Goal: Task Accomplishment & Management: Manage account settings

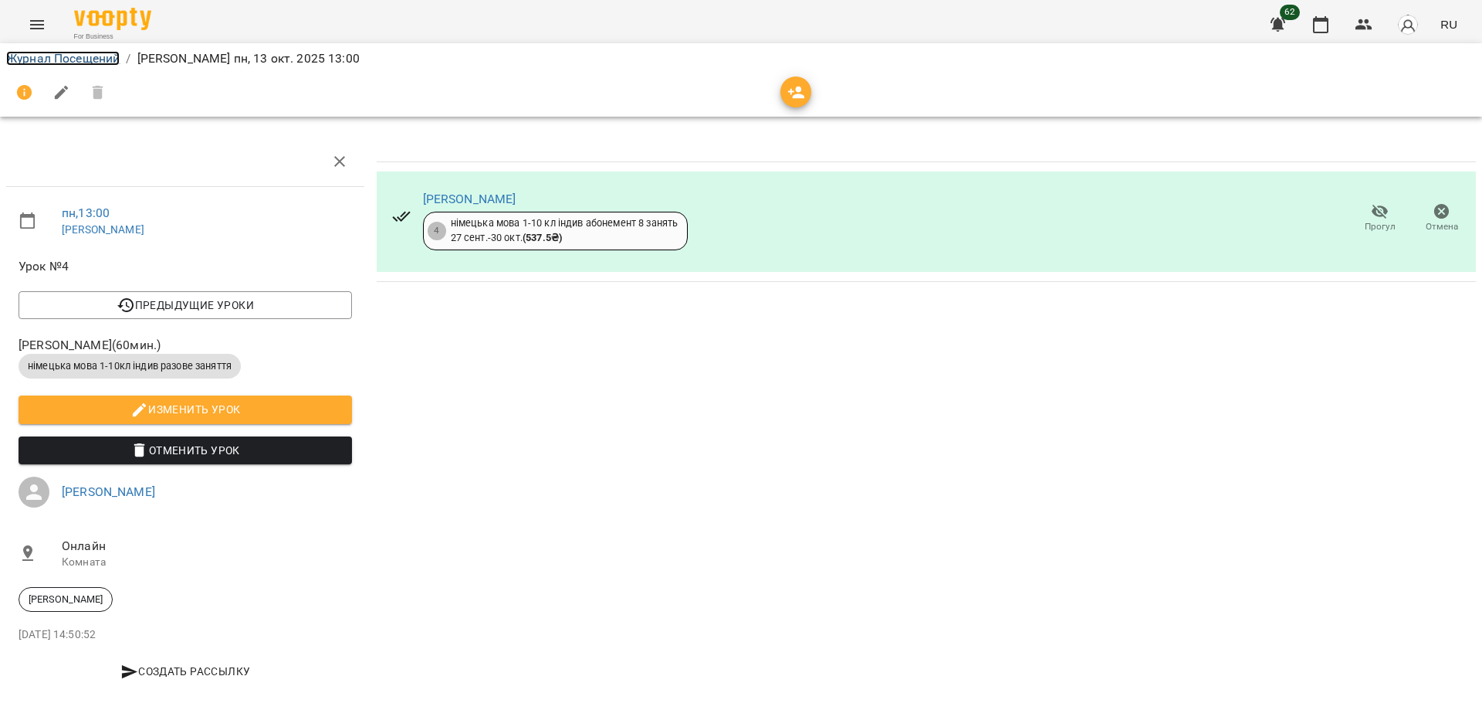
click at [60, 53] on link "Журнал Посещений" at bounding box center [62, 58] width 113 height 15
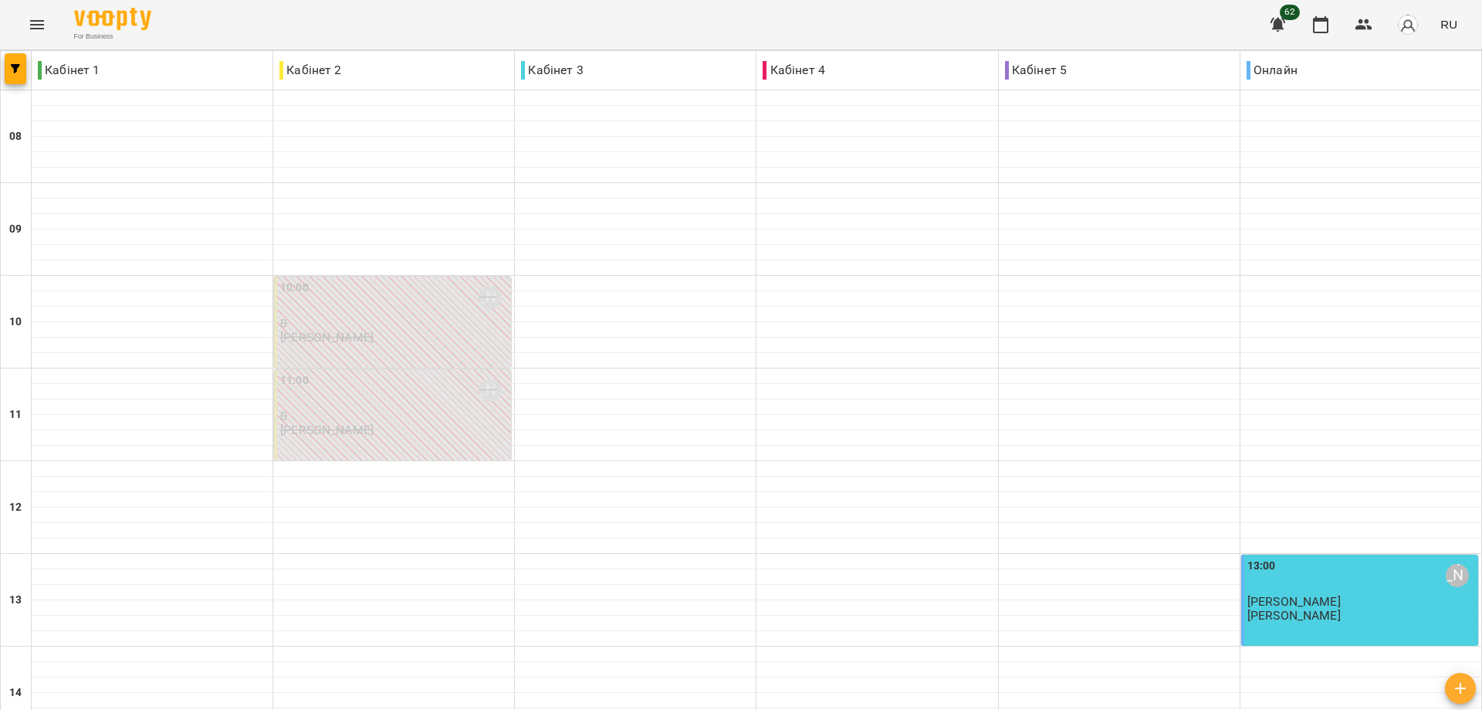
scroll to position [463, 0]
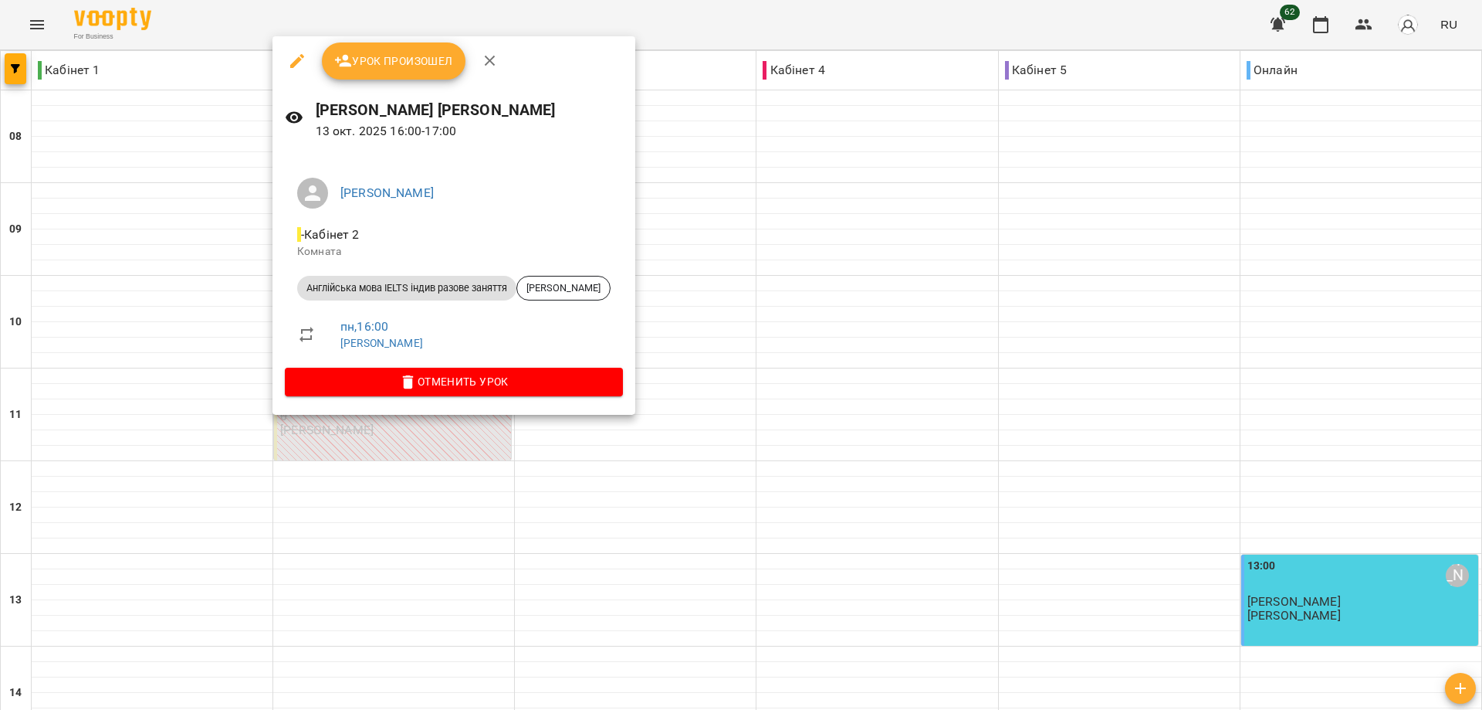
click at [797, 239] on div at bounding box center [741, 355] width 1482 height 710
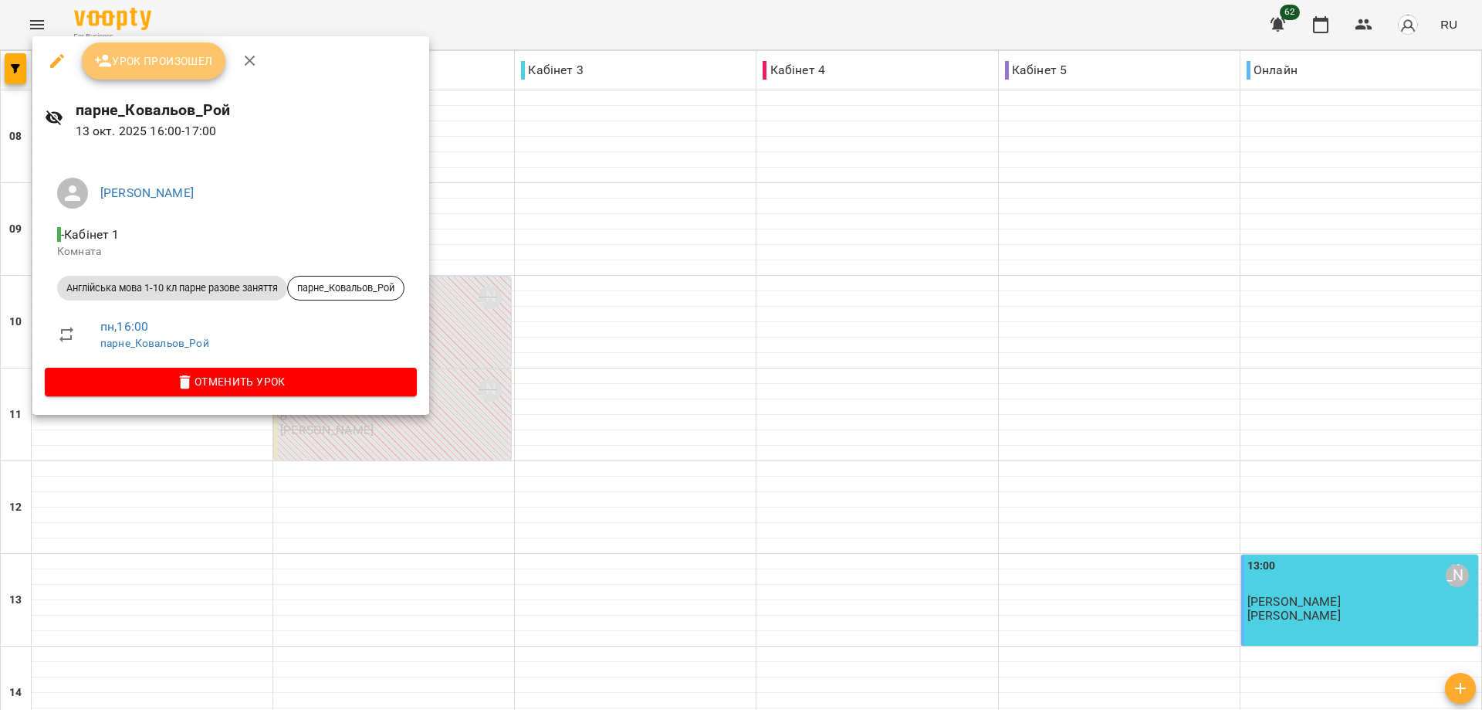
click at [158, 55] on span "Урок произошел" at bounding box center [153, 61] width 119 height 19
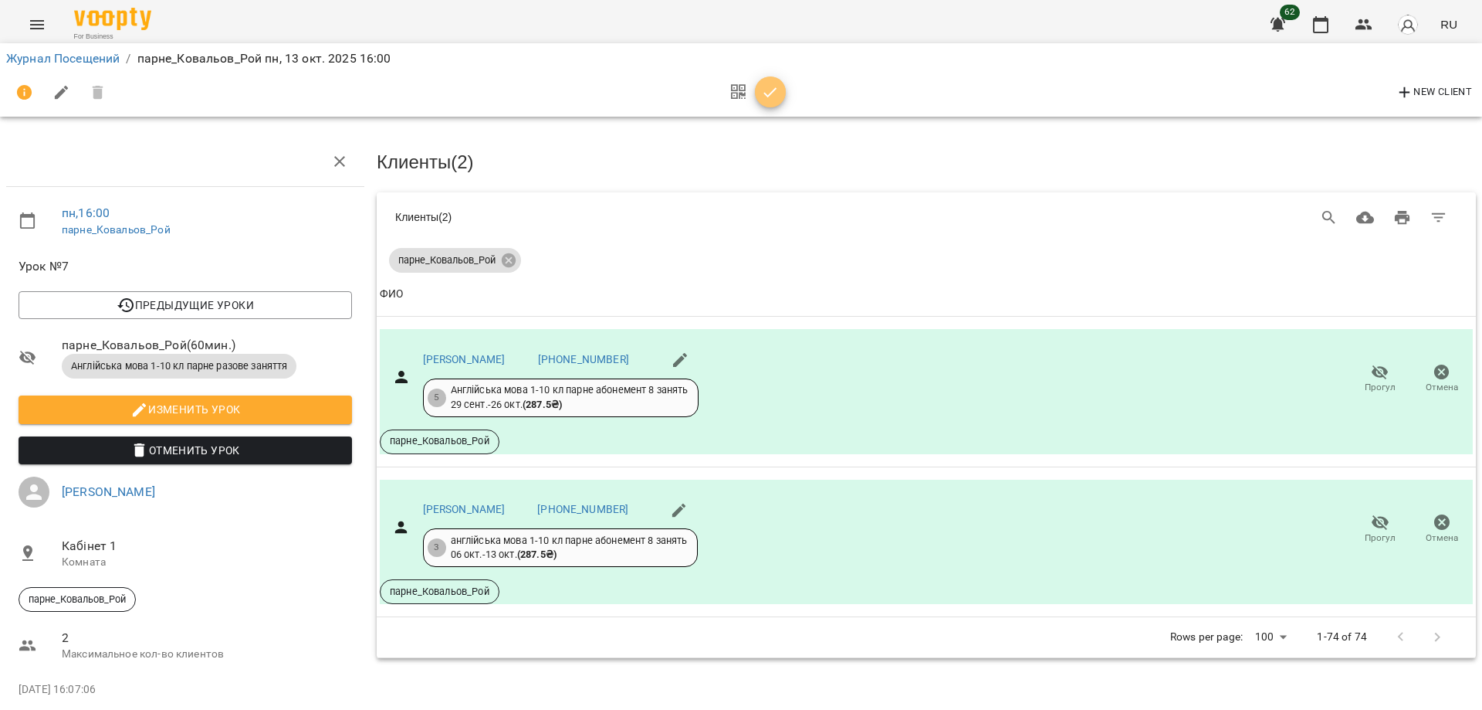
click at [771, 86] on icon "button" at bounding box center [770, 92] width 19 height 19
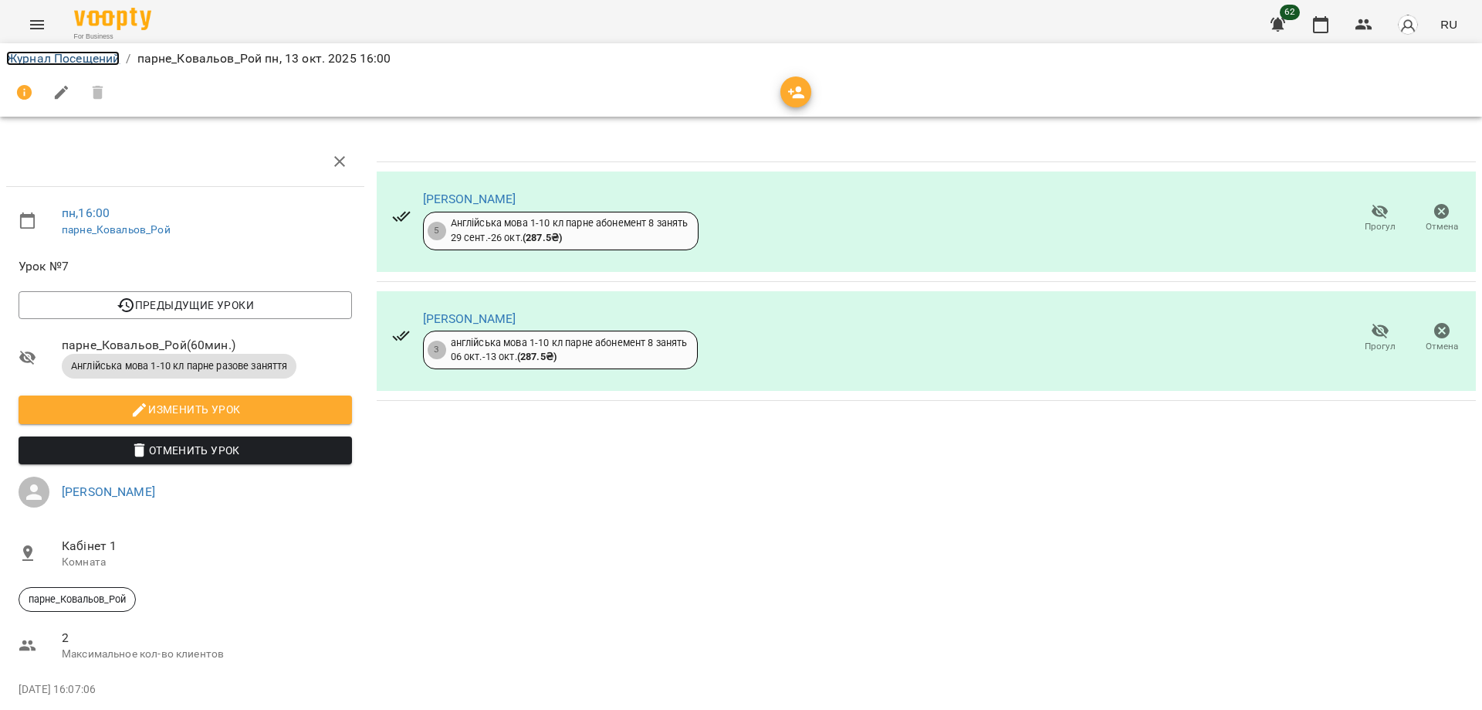
click at [58, 60] on link "Журнал Посещений" at bounding box center [62, 58] width 113 height 15
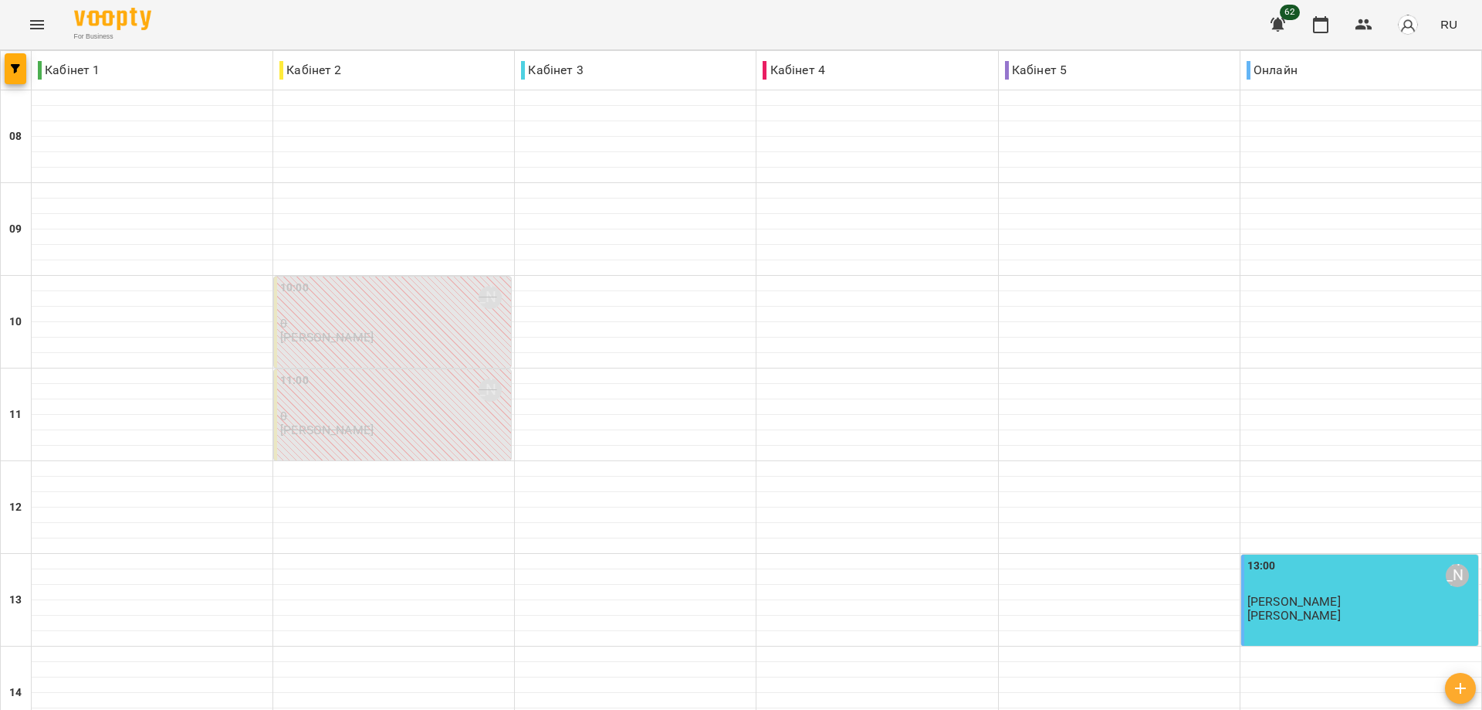
scroll to position [595, 0]
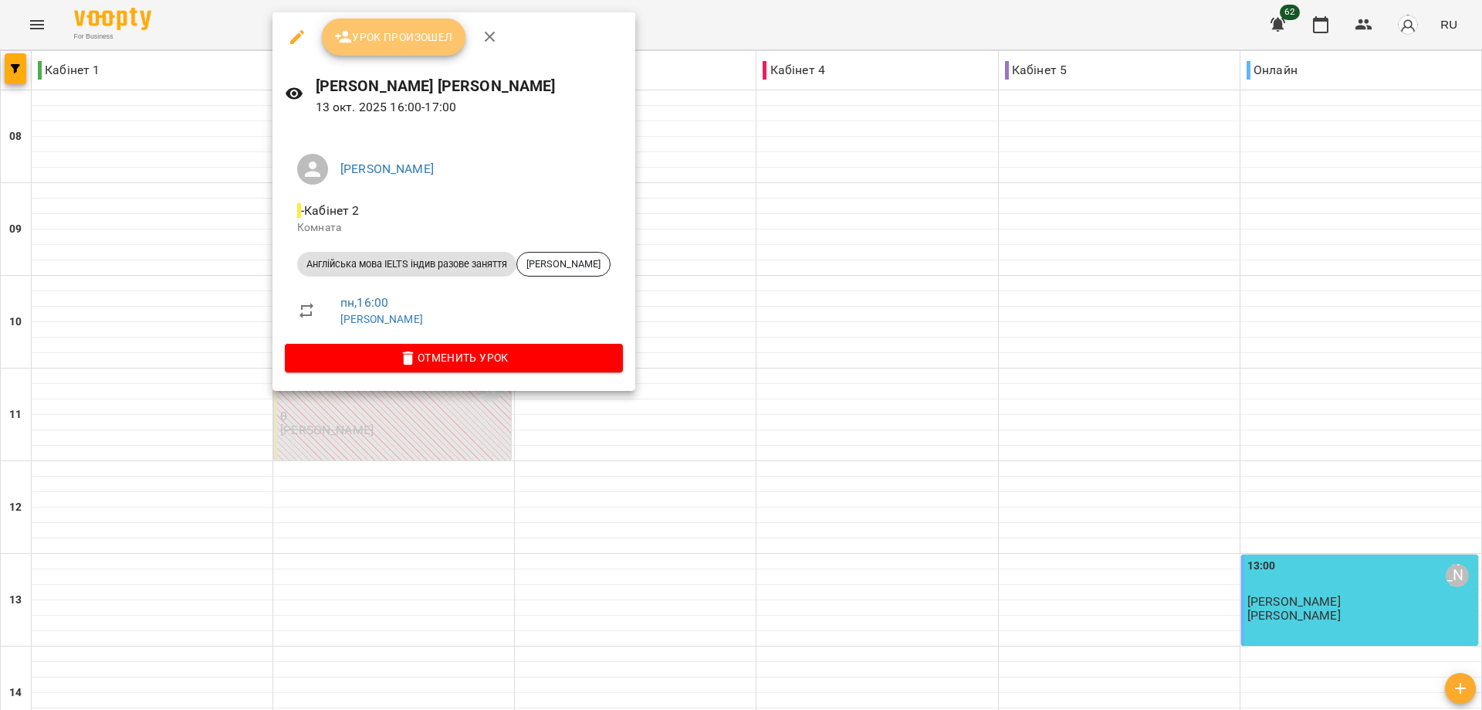
click at [377, 34] on span "Урок произошел" at bounding box center [393, 37] width 119 height 19
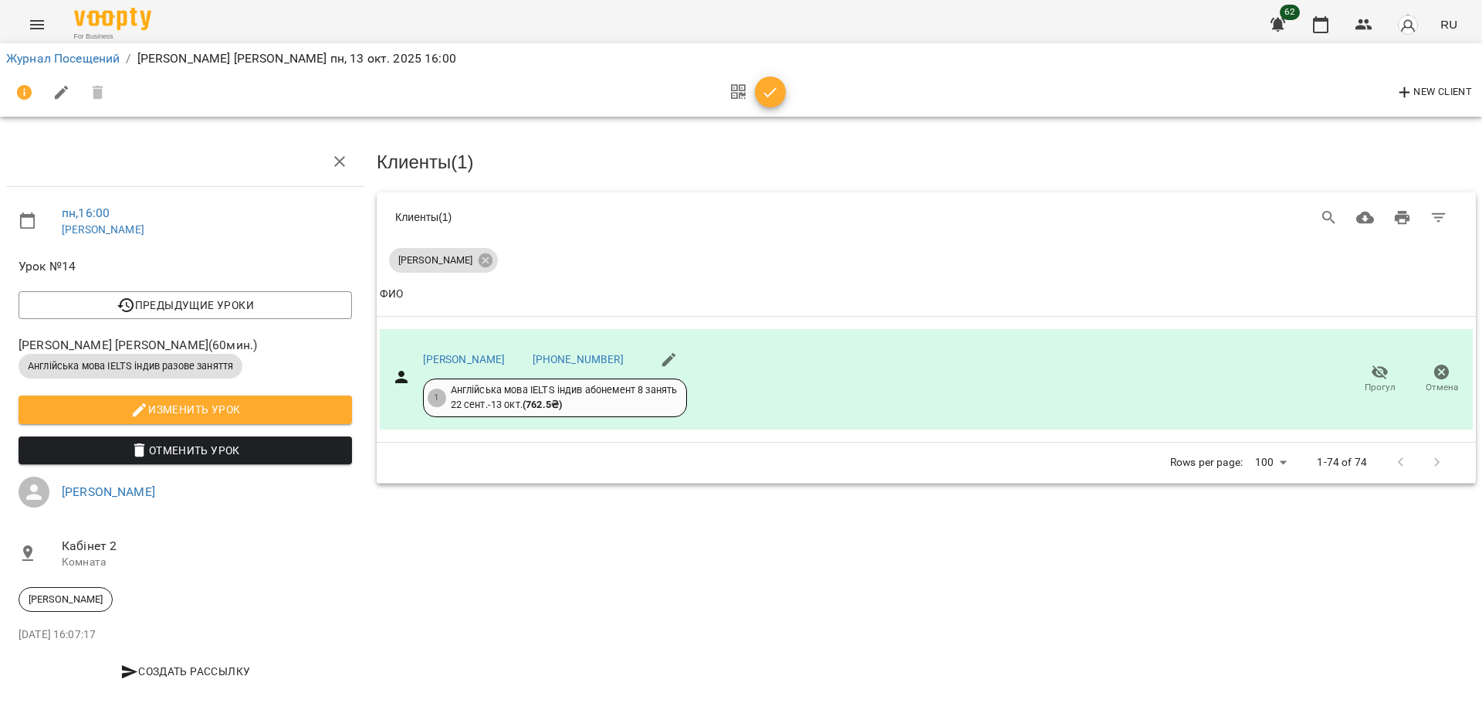
click at [771, 97] on icon "button" at bounding box center [770, 92] width 19 height 19
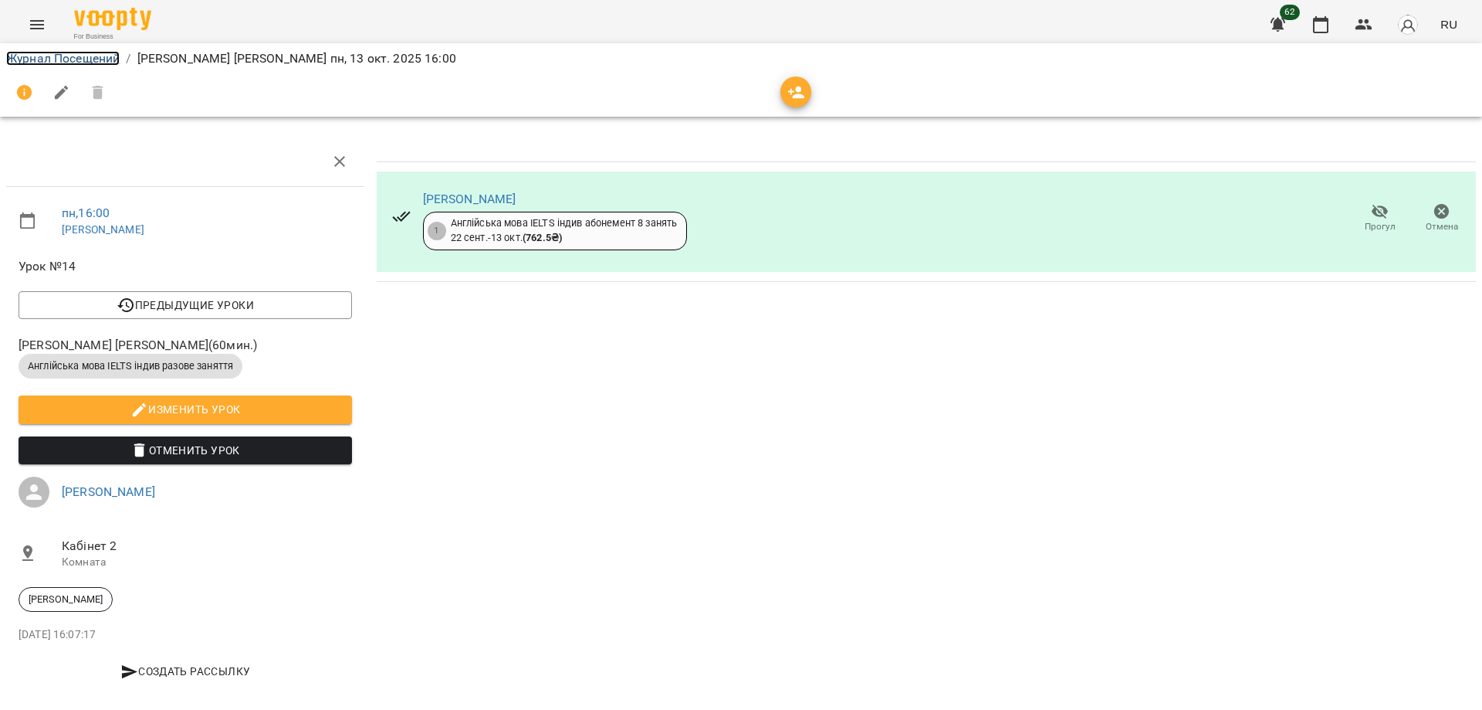
click at [45, 57] on link "Журнал Посещений" at bounding box center [62, 58] width 113 height 15
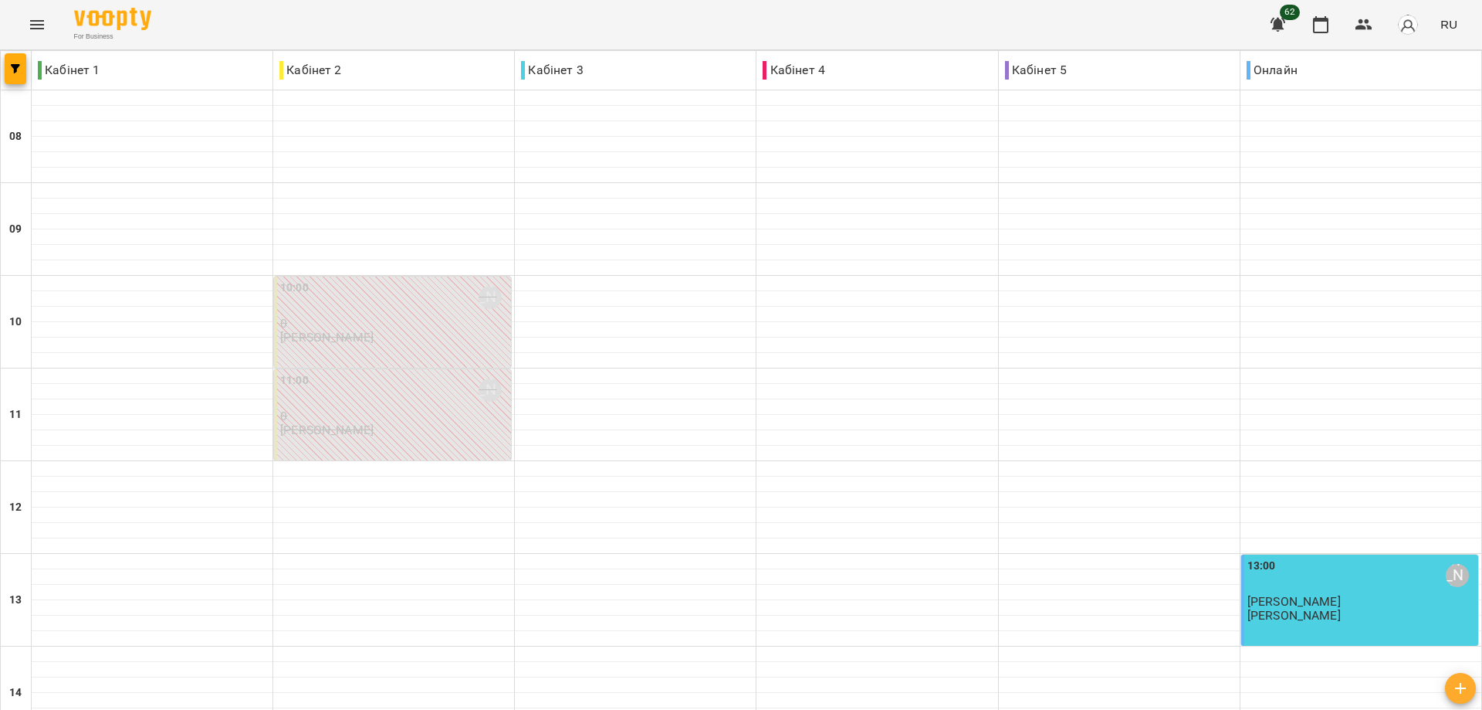
scroll to position [540, 0]
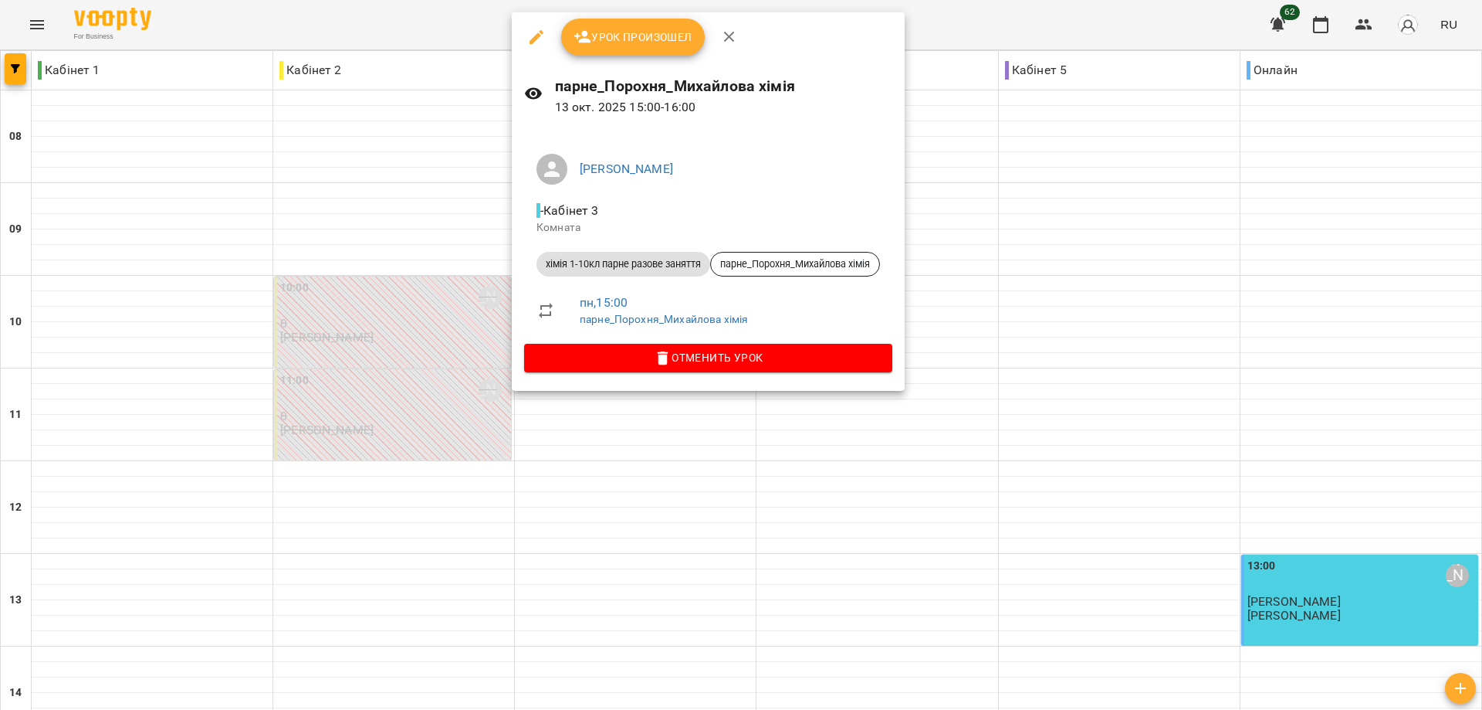
click at [1015, 208] on div at bounding box center [741, 355] width 1482 height 710
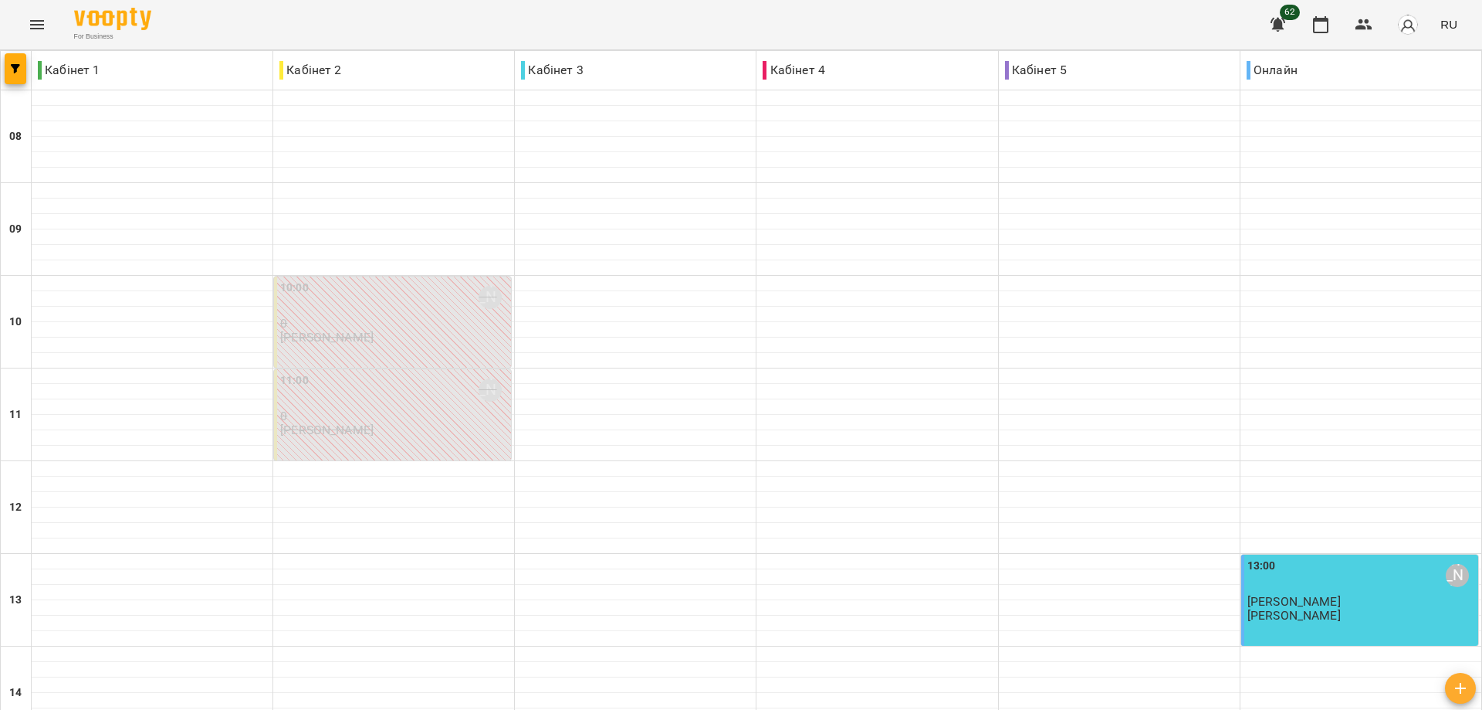
scroll to position [595, 0]
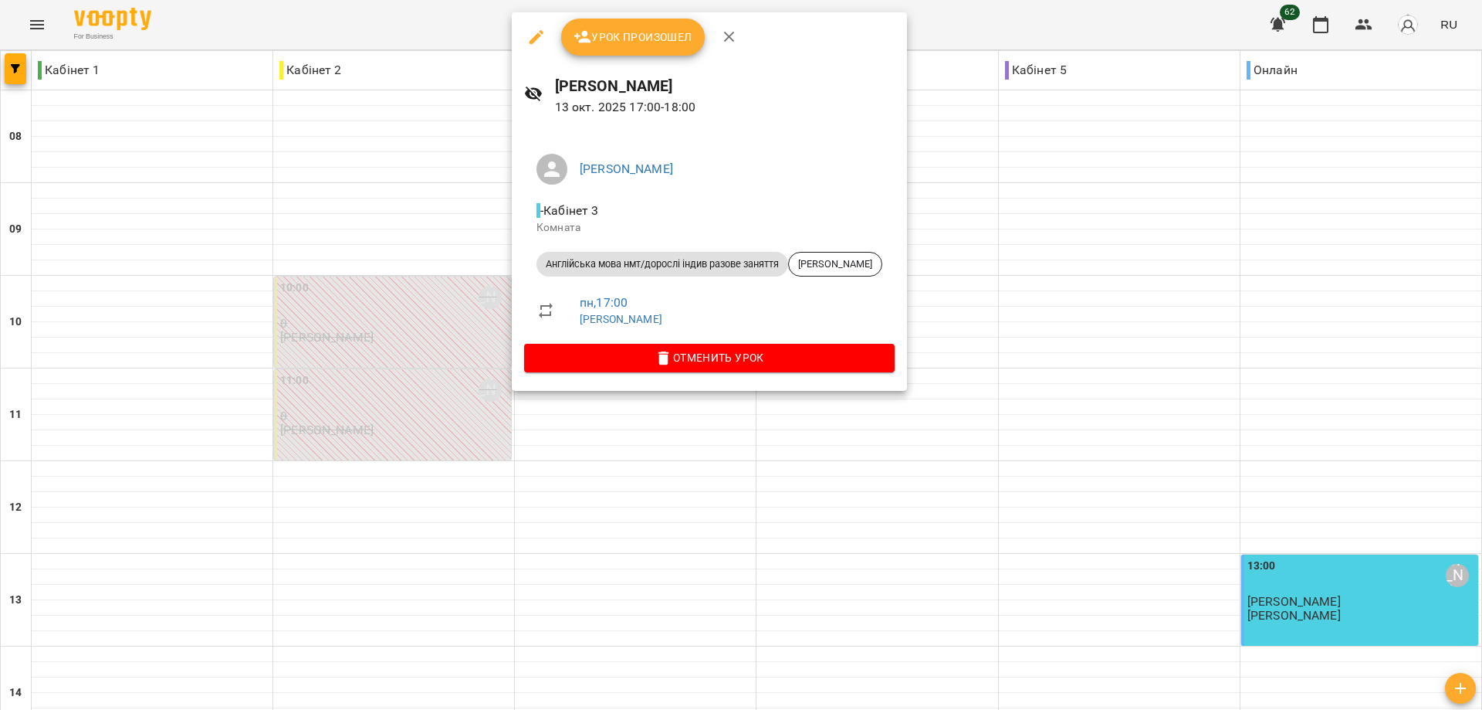
click at [1076, 277] on div at bounding box center [741, 355] width 1482 height 710
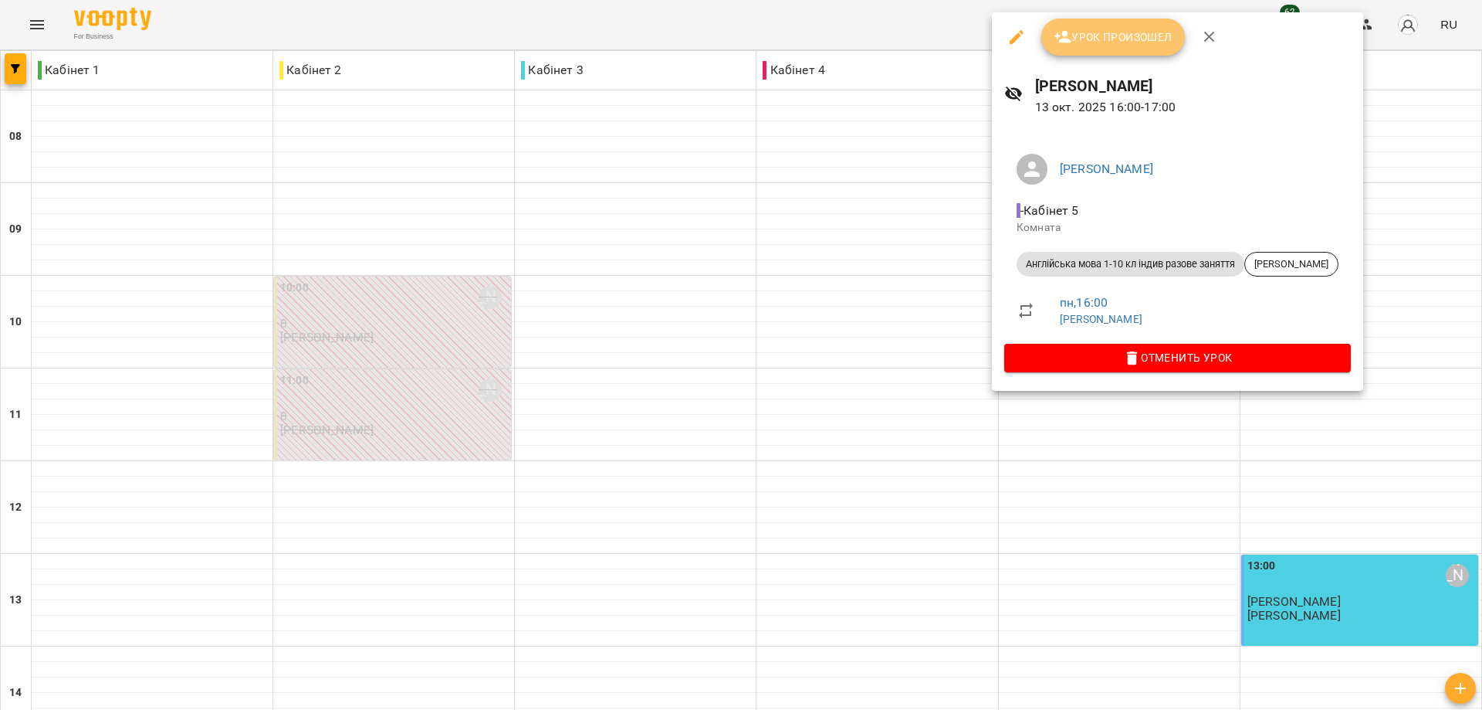
click at [1106, 34] on span "Урок произошел" at bounding box center [1113, 37] width 119 height 19
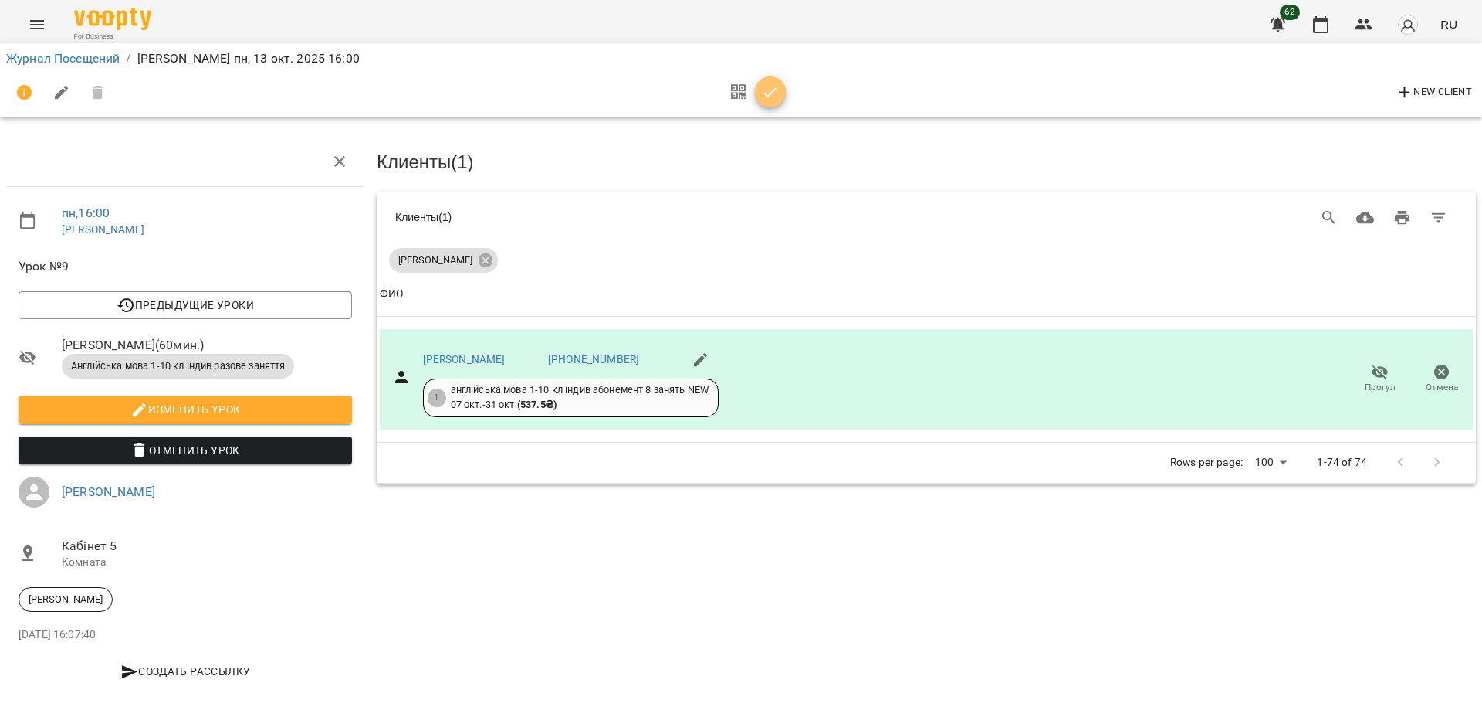
click at [780, 98] on span "button" at bounding box center [770, 92] width 31 height 19
